Goal: Task Accomplishment & Management: Manage account settings

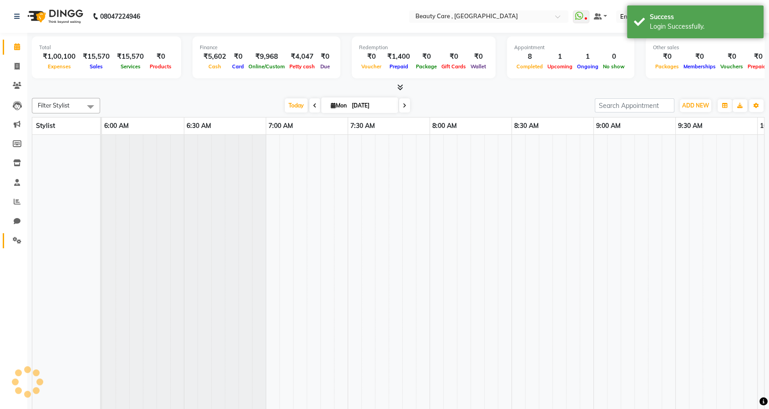
click at [11, 238] on span at bounding box center [17, 240] width 16 height 10
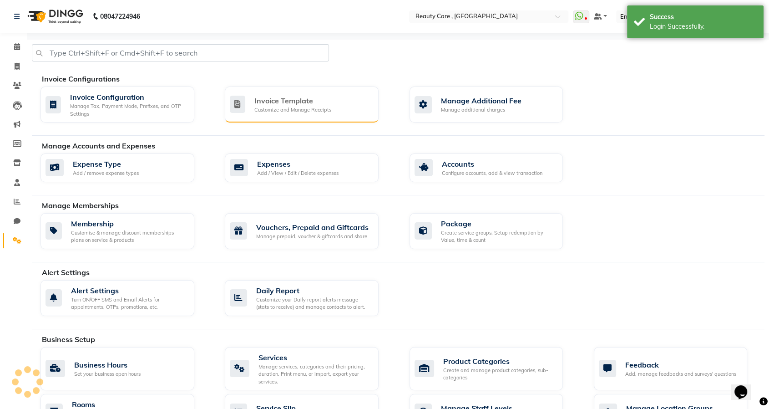
click at [324, 112] on div "Customize and Manage Receipts" at bounding box center [292, 110] width 77 height 8
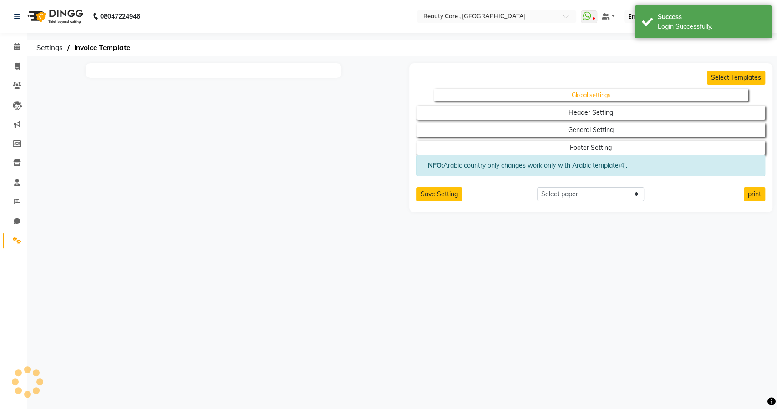
select select "A5"
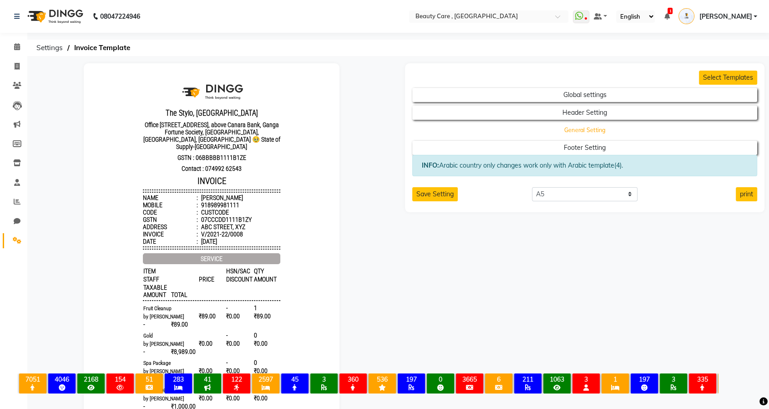
click at [577, 126] on button "General Setting" at bounding box center [584, 130] width 310 height 13
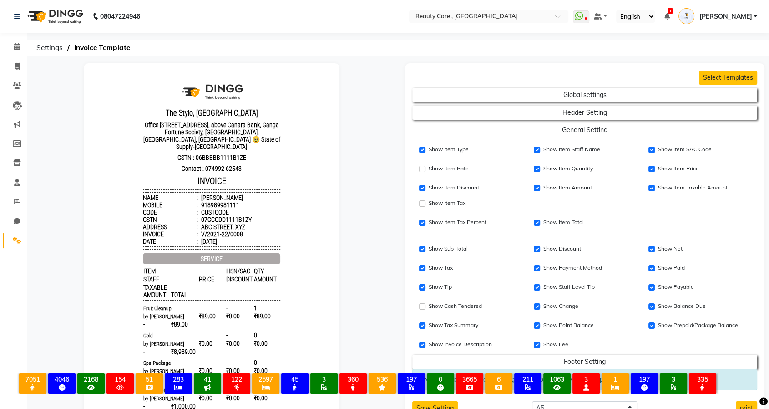
scroll to position [50, 0]
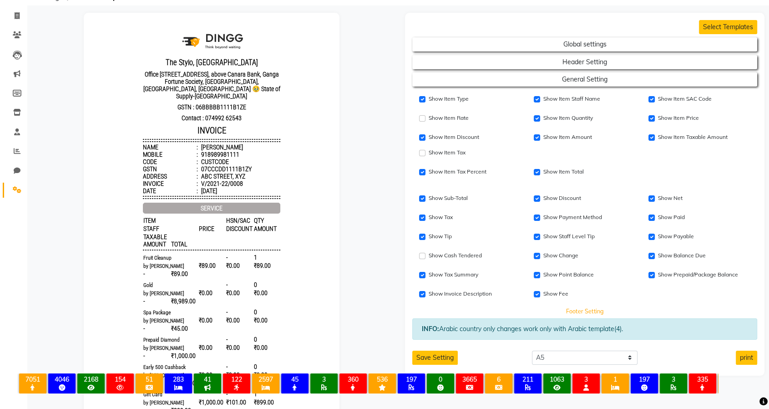
click at [575, 305] on button "Footer Setting" at bounding box center [584, 310] width 310 height 13
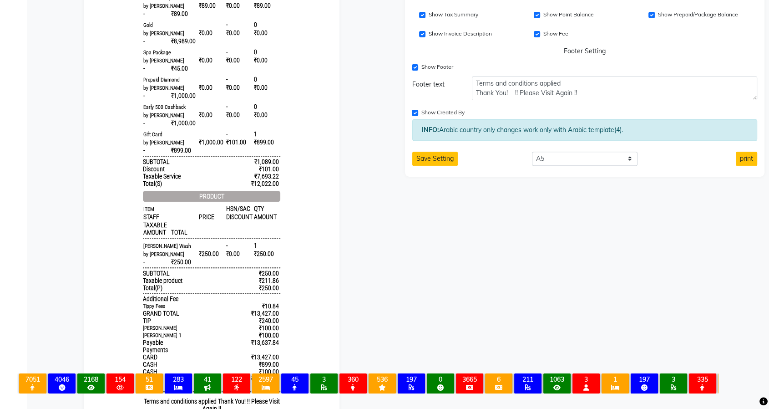
scroll to position [252, 0]
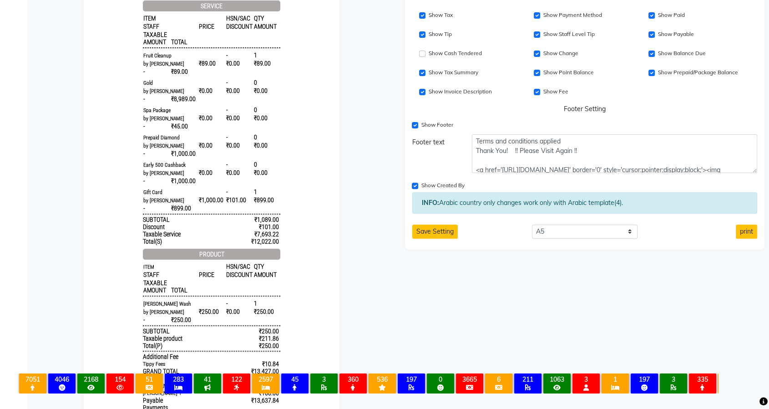
drag, startPoint x: 753, startPoint y: 154, endPoint x: 747, endPoint y: 169, distance: 16.6
click at [747, 169] on textarea "Terms and conditions applied Thank You! !! Please Visit Again !! <a href='[URL]…" at bounding box center [614, 153] width 285 height 39
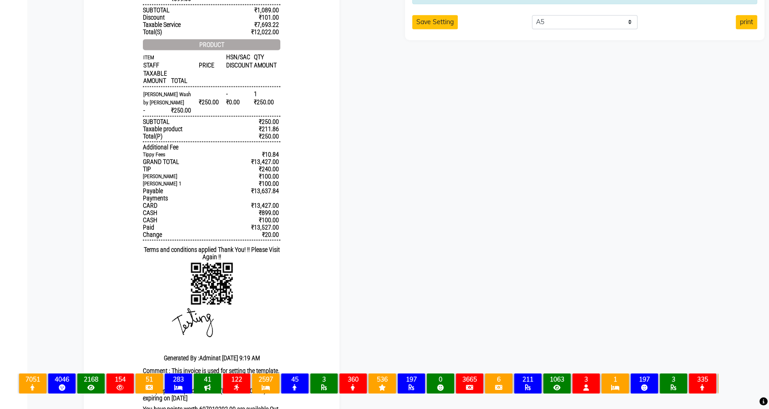
scroll to position [386, 0]
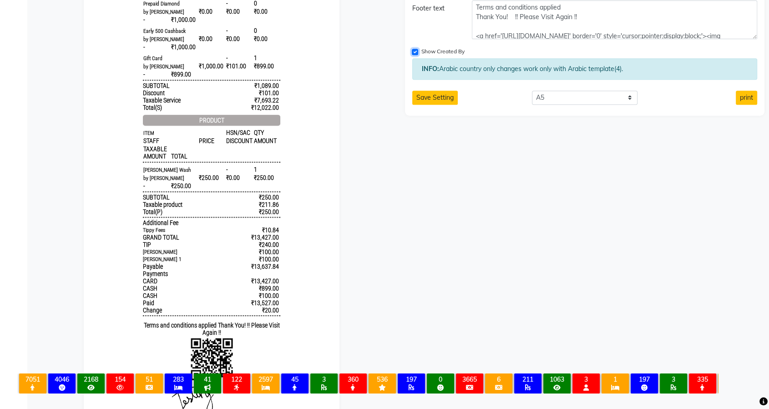
click at [413, 50] on input "Show Created By" at bounding box center [415, 52] width 6 height 6
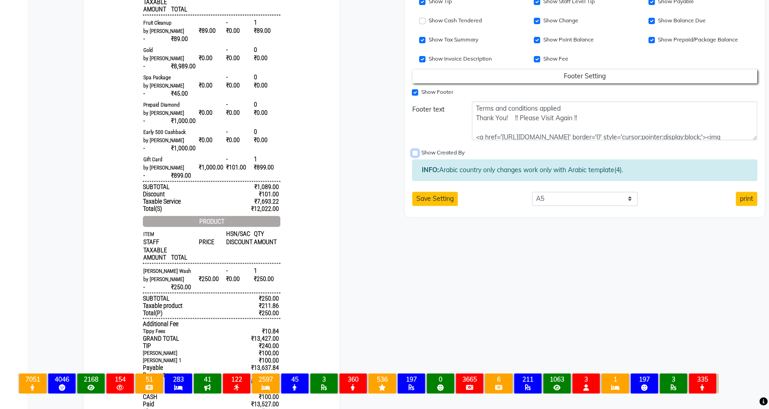
click at [416, 153] on input "Show Created By" at bounding box center [415, 153] width 6 height 6
checkbox input "true"
click at [621, 202] on select "Select paper A4 A5 A6 A7 Thermal Custom" at bounding box center [585, 199] width 106 height 14
click at [437, 201] on button "Save Setting" at bounding box center [434, 199] width 45 height 14
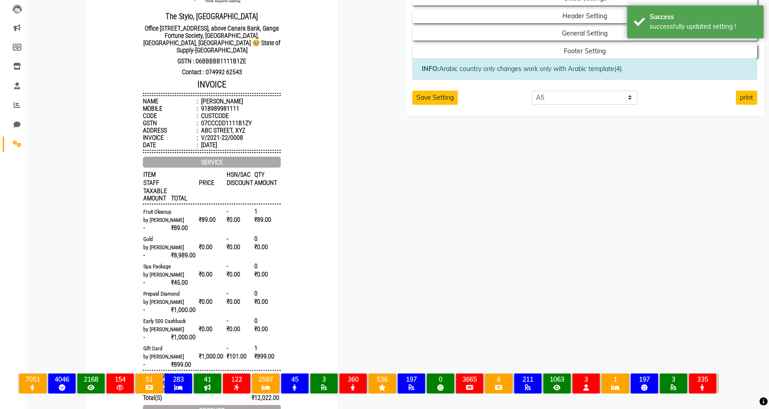
scroll to position [83, 0]
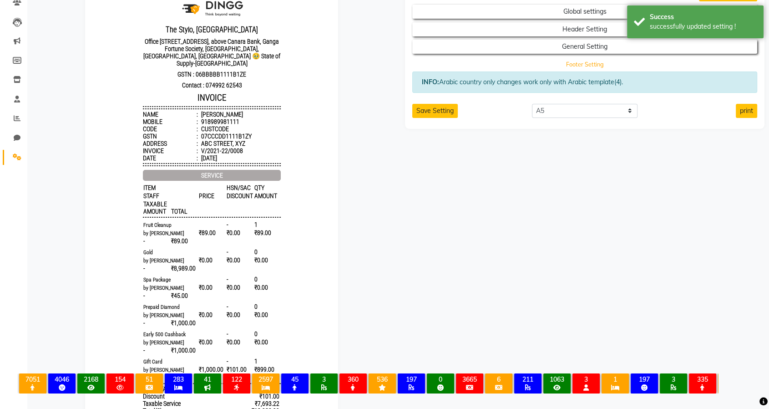
click at [490, 61] on button "Footer Setting" at bounding box center [584, 64] width 310 height 13
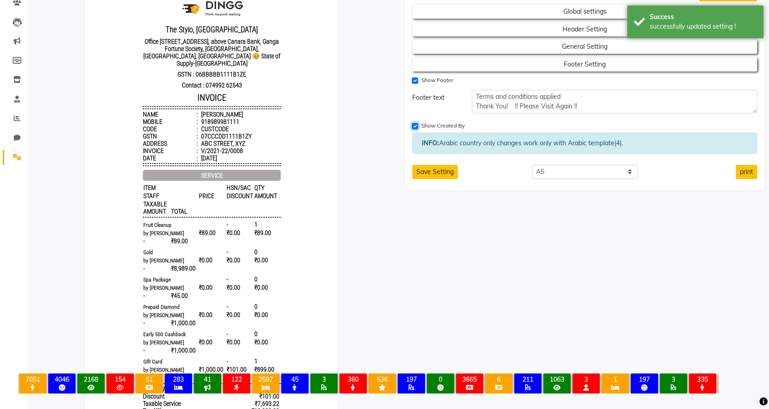
click at [415, 123] on input "Show Created By" at bounding box center [415, 126] width 6 height 6
checkbox input "false"
click at [443, 174] on button "Save Setting" at bounding box center [434, 172] width 45 height 14
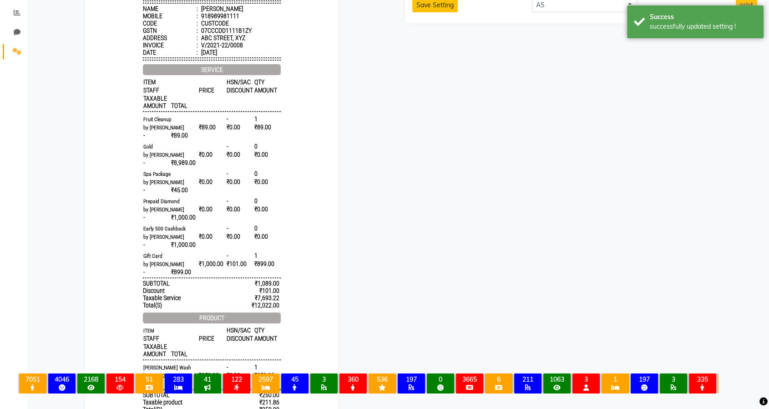
scroll to position [76, 0]
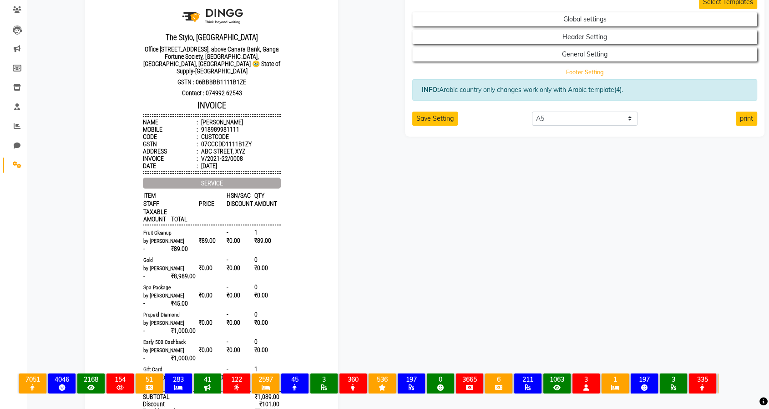
click at [522, 74] on button "Footer Setting" at bounding box center [584, 72] width 310 height 13
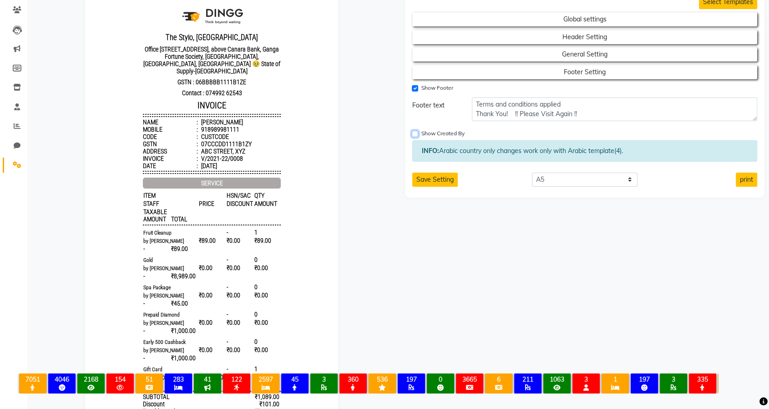
click at [415, 135] on input "Show Created By" at bounding box center [415, 134] width 6 height 6
checkbox input "true"
click at [426, 176] on button "Save Setting" at bounding box center [434, 179] width 45 height 14
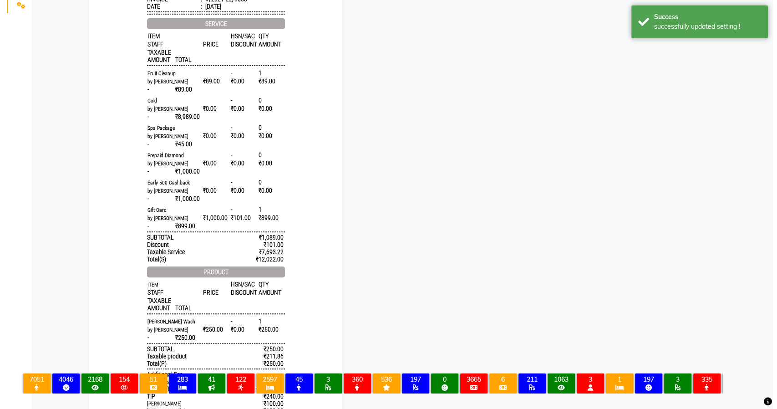
scroll to position [0, 0]
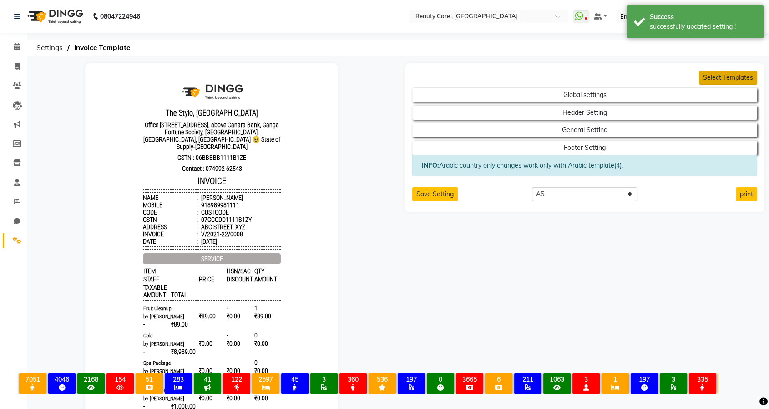
click at [724, 75] on button "Select Templates" at bounding box center [728, 78] width 58 height 14
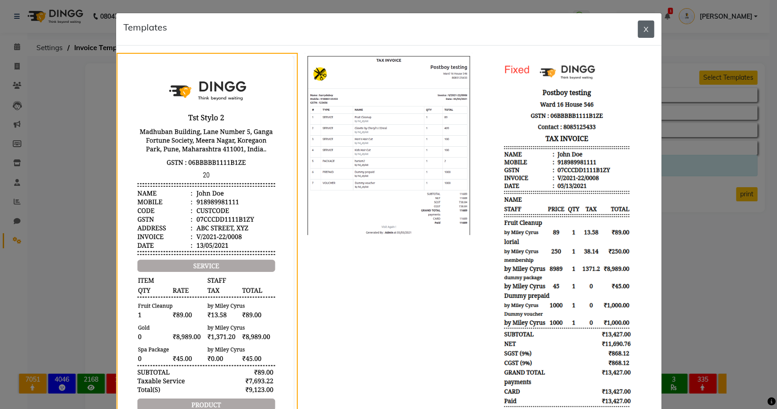
click at [637, 33] on button "X" at bounding box center [645, 28] width 16 height 17
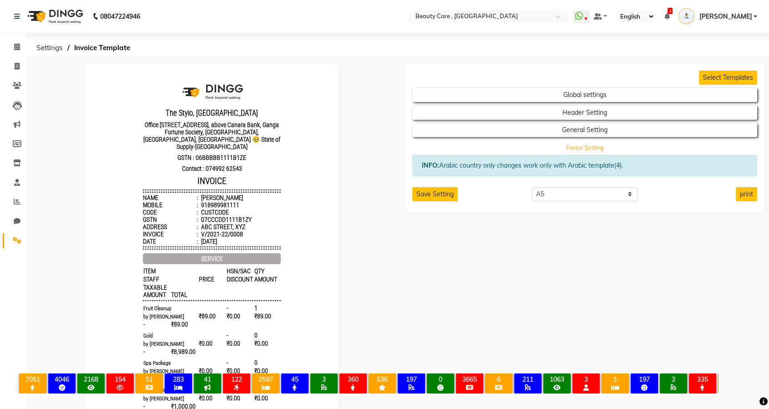
click at [585, 145] on button "Footer Setting" at bounding box center [584, 147] width 310 height 13
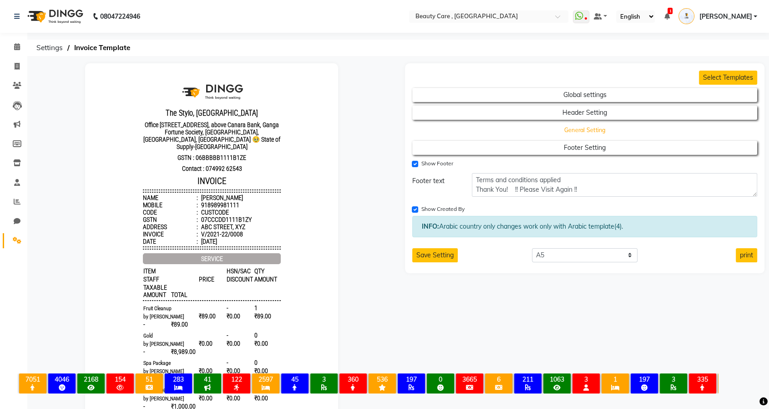
click at [581, 136] on button "General Setting" at bounding box center [584, 130] width 310 height 13
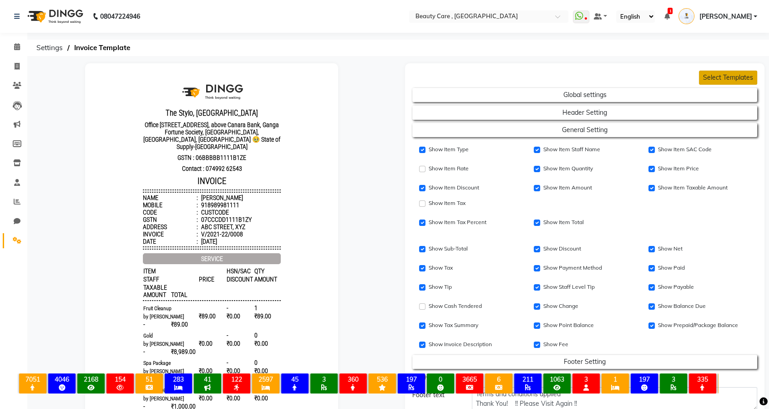
click at [732, 74] on button "Select Templates" at bounding box center [728, 78] width 58 height 14
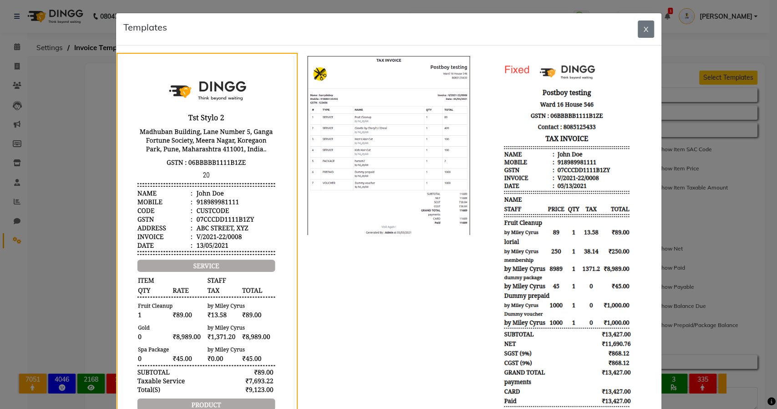
click at [652, 31] on div "Templates X" at bounding box center [388, 29] width 545 height 32
click at [641, 30] on button "X" at bounding box center [645, 28] width 16 height 17
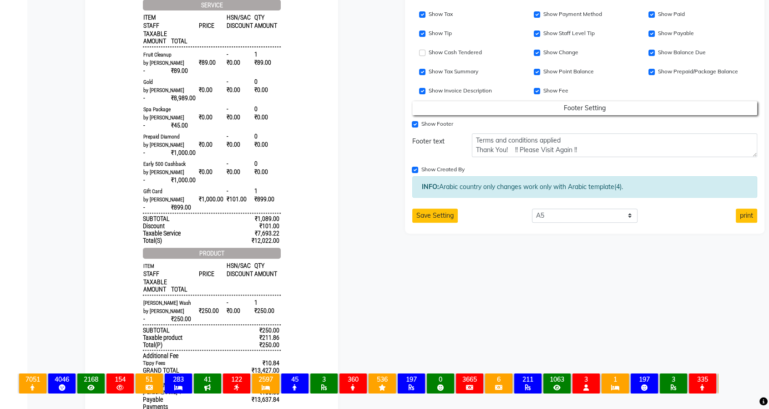
scroll to position [303, 0]
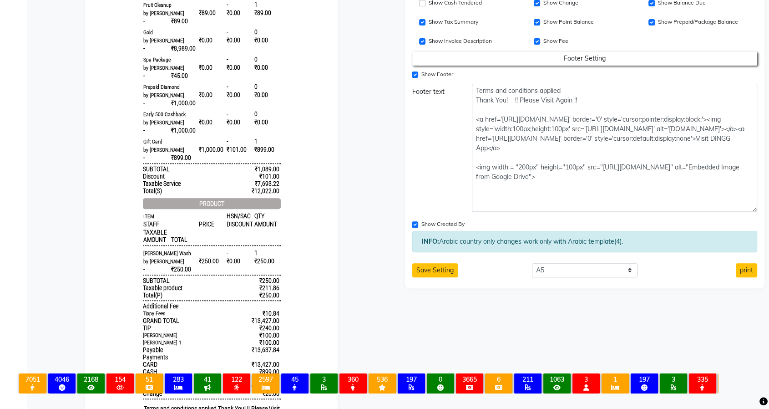
drag, startPoint x: 754, startPoint y: 106, endPoint x: 739, endPoint y: 211, distance: 105.8
click at [739, 211] on textarea "Terms and conditions applied Thank You! !! Please Visit Again !! <a href='[URL]…" at bounding box center [614, 148] width 285 height 128
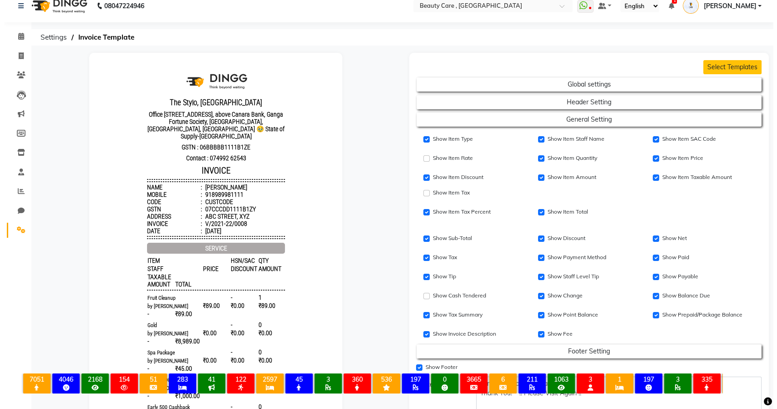
scroll to position [0, 0]
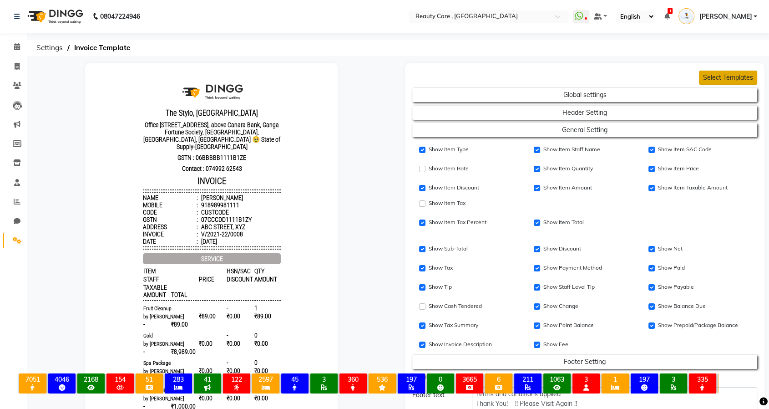
click at [711, 72] on button "Select Templates" at bounding box center [728, 78] width 58 height 14
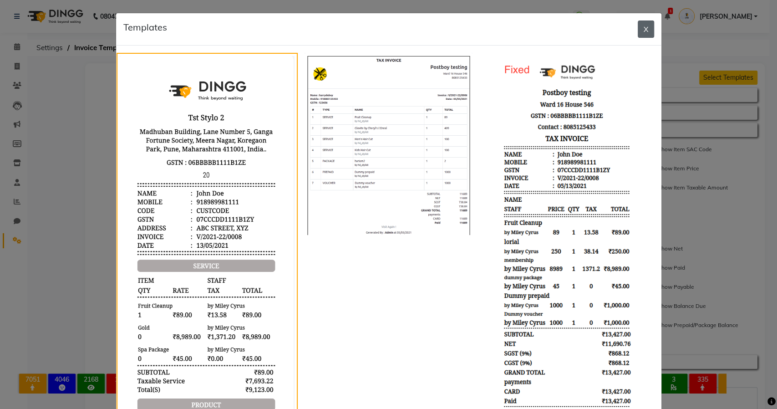
click at [639, 33] on button "X" at bounding box center [645, 28] width 16 height 17
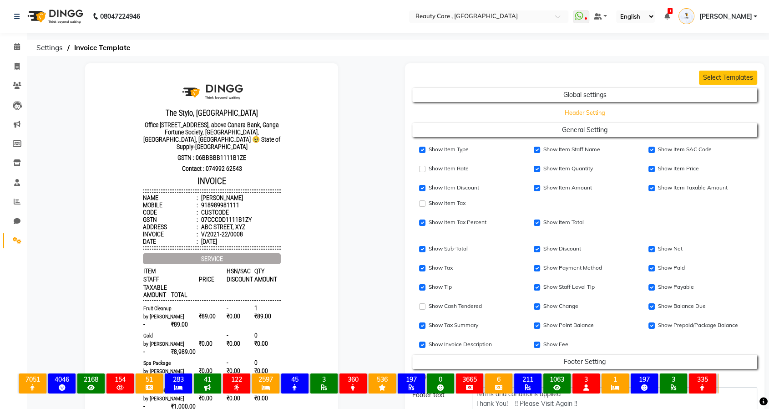
click at [580, 116] on button "Header Setting" at bounding box center [584, 112] width 310 height 13
select select "end"
select select "'Roboto Condensed', sans-serif;"
select select "LLL"
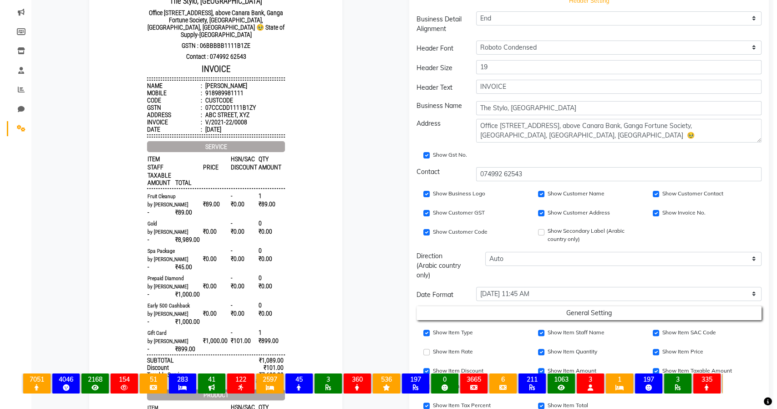
scroll to position [50, 0]
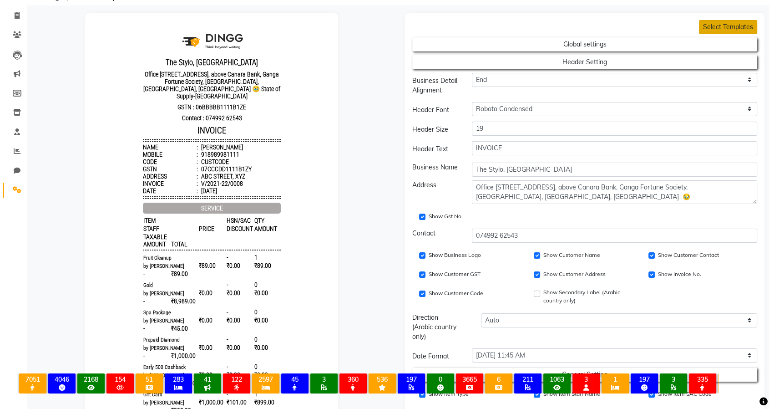
click at [709, 28] on button "Select Templates" at bounding box center [728, 27] width 58 height 14
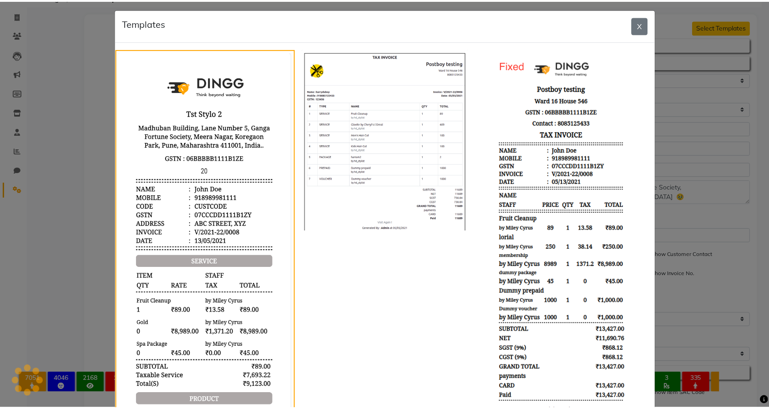
scroll to position [0, 0]
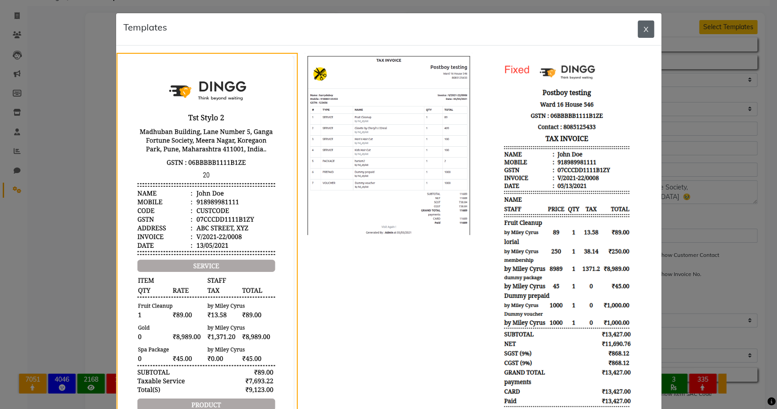
click at [640, 32] on button "X" at bounding box center [645, 28] width 16 height 17
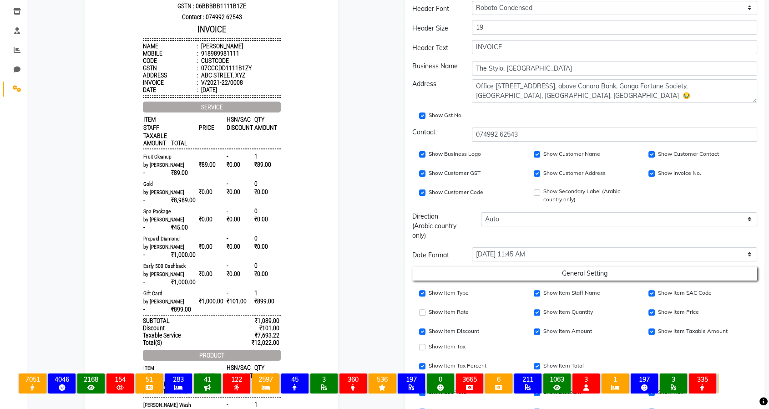
scroll to position [202, 0]
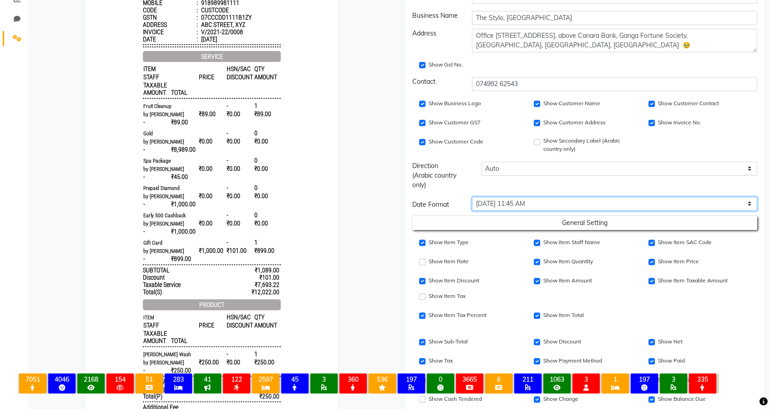
click at [611, 203] on select "[DATE] [DATE] [DATE] [DATE] [DATE] 11:45 AM [DATE] 11:45 AM" at bounding box center [614, 204] width 285 height 14
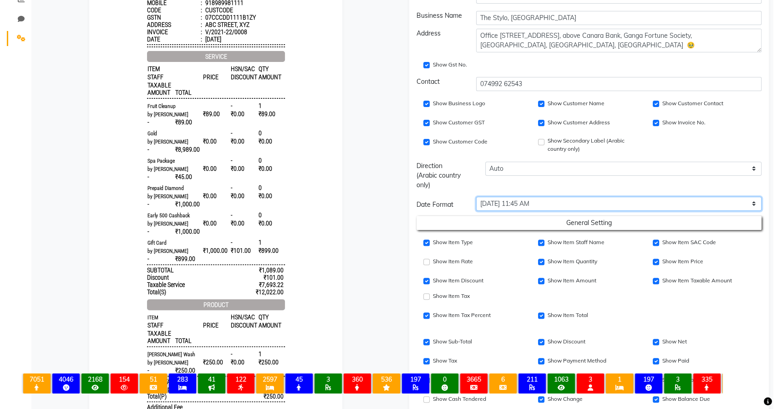
scroll to position [0, 0]
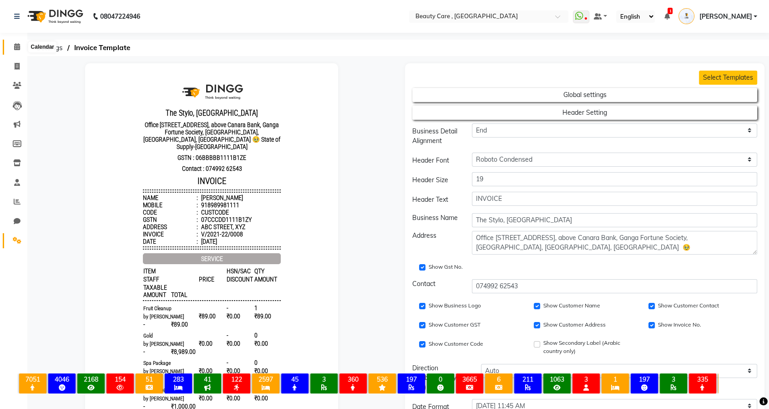
click at [18, 45] on icon at bounding box center [17, 46] width 6 height 7
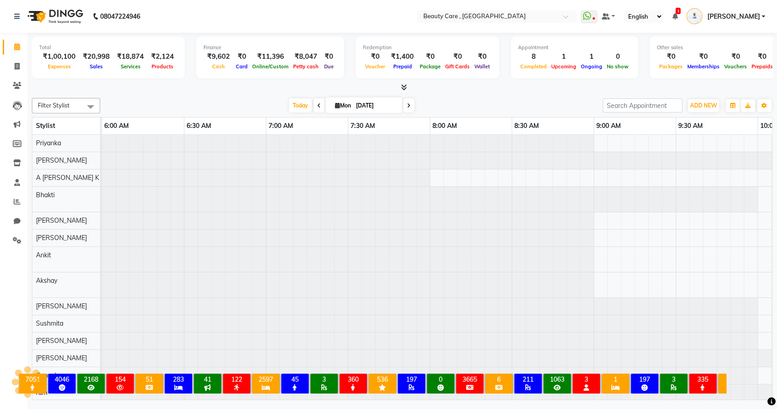
click at [762, 15] on link "[PERSON_NAME]" at bounding box center [725, 16] width 79 height 15
click at [718, 66] on link "Sign out" at bounding box center [717, 65] width 83 height 14
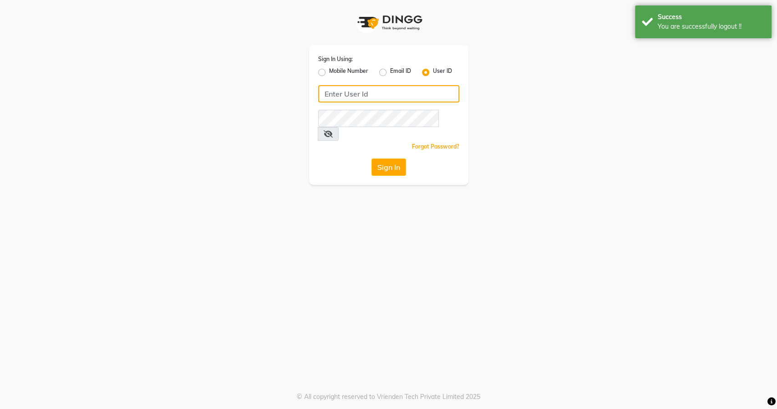
click at [392, 95] on input "Username" at bounding box center [388, 93] width 141 height 17
type input "manea@123"
click at [389, 160] on button "Sign In" at bounding box center [388, 166] width 35 height 17
